Goal: Task Accomplishment & Management: Manage account settings

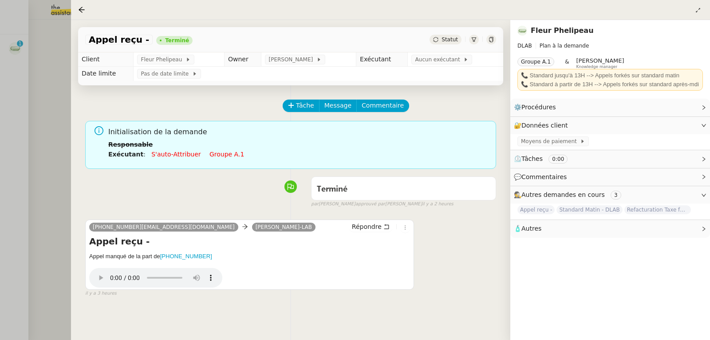
click at [64, 116] on div at bounding box center [355, 170] width 710 height 340
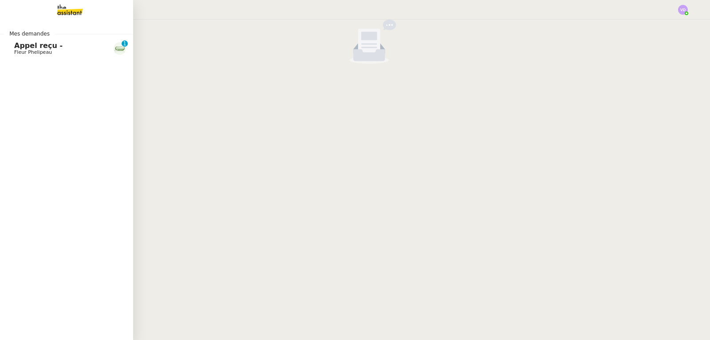
click at [32, 48] on span "Appel reçu -" at bounding box center [38, 45] width 48 height 8
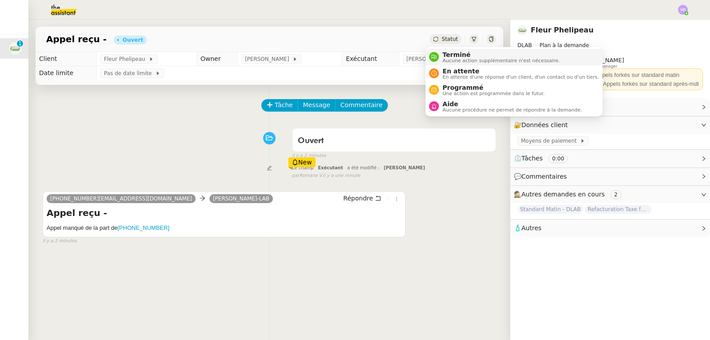
click at [457, 52] on span "Terminé" at bounding box center [501, 54] width 117 height 7
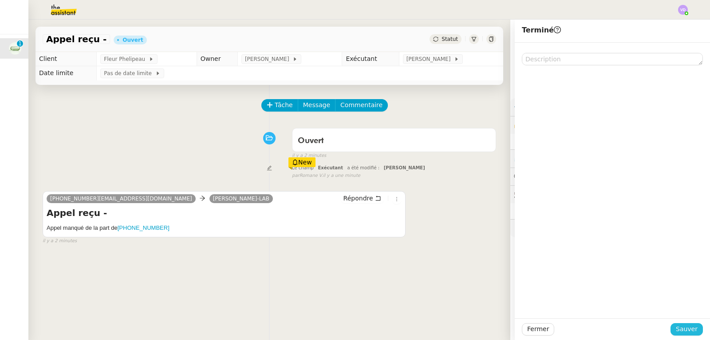
click at [676, 329] on span "Sauver" at bounding box center [687, 329] width 22 height 10
